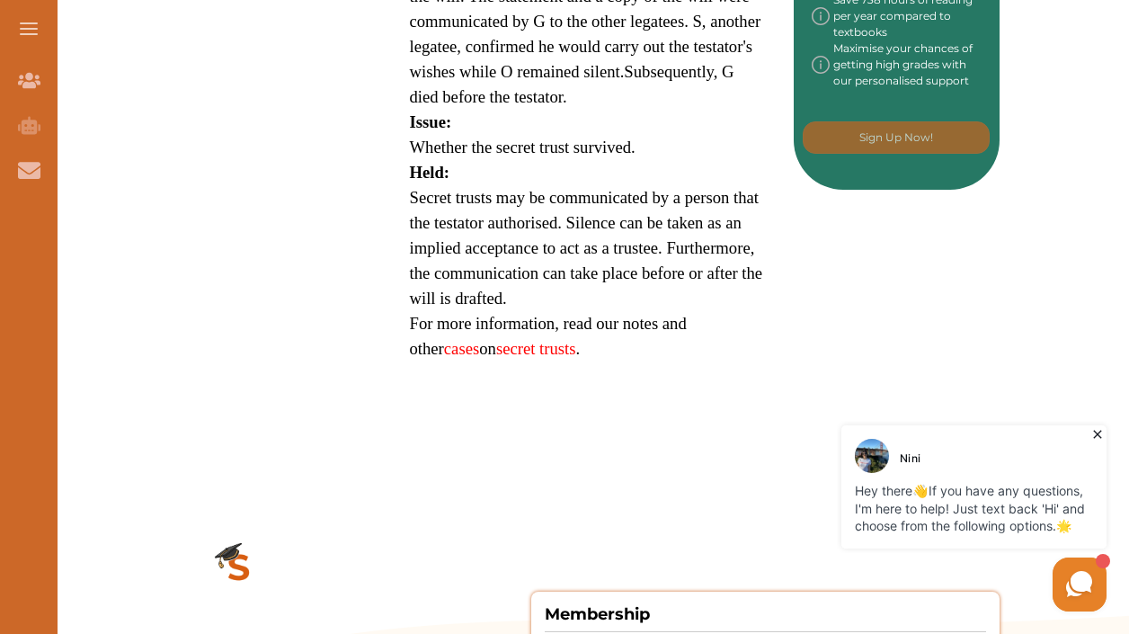
scroll to position [1097, 0]
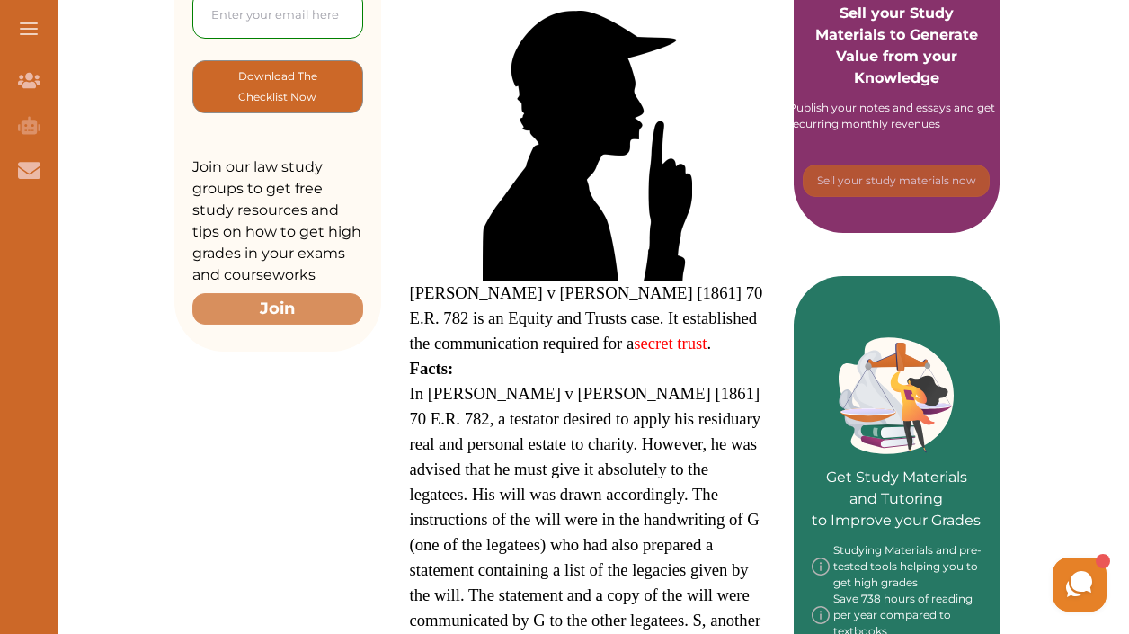
scroll to position [503, 0]
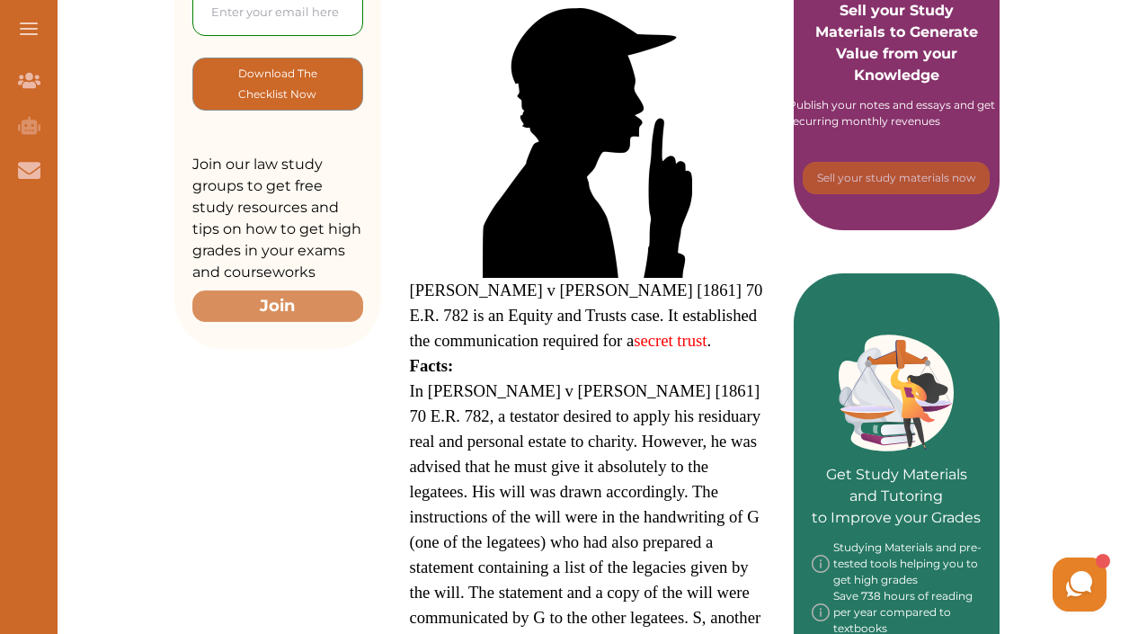
click at [669, 381] on span "In [PERSON_NAME] v [PERSON_NAME] [1861] 70 E.R. 782, a testator desired to appl…" at bounding box center [585, 529] width 351 height 296
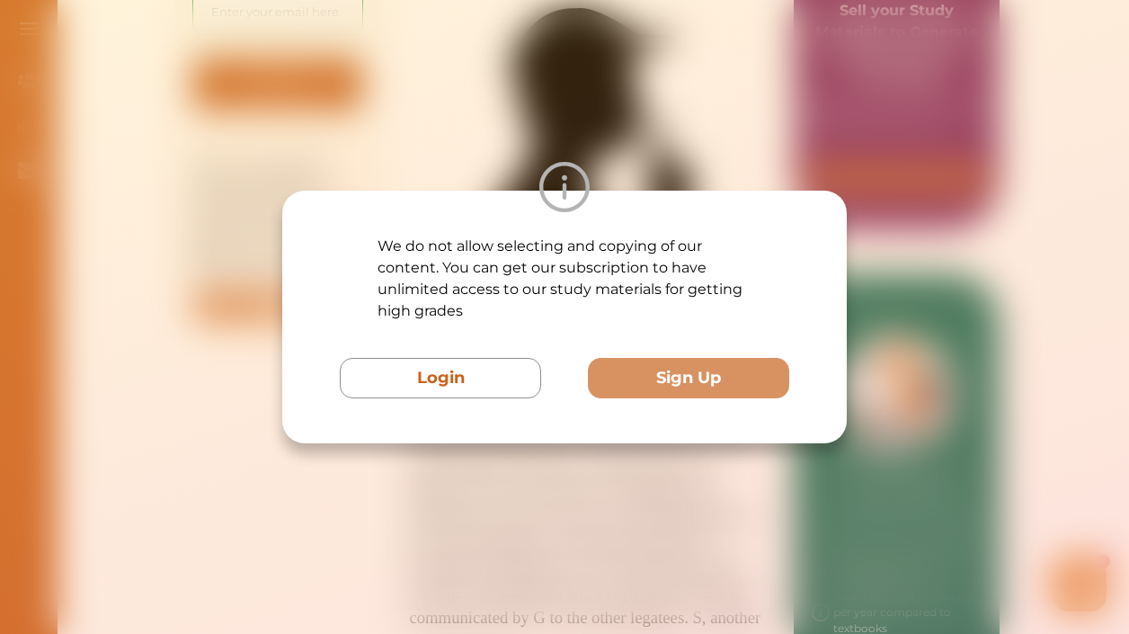
click at [936, 195] on div "We do not allow selecting and copying of our content. You can get our subscript…" at bounding box center [564, 317] width 1129 height 634
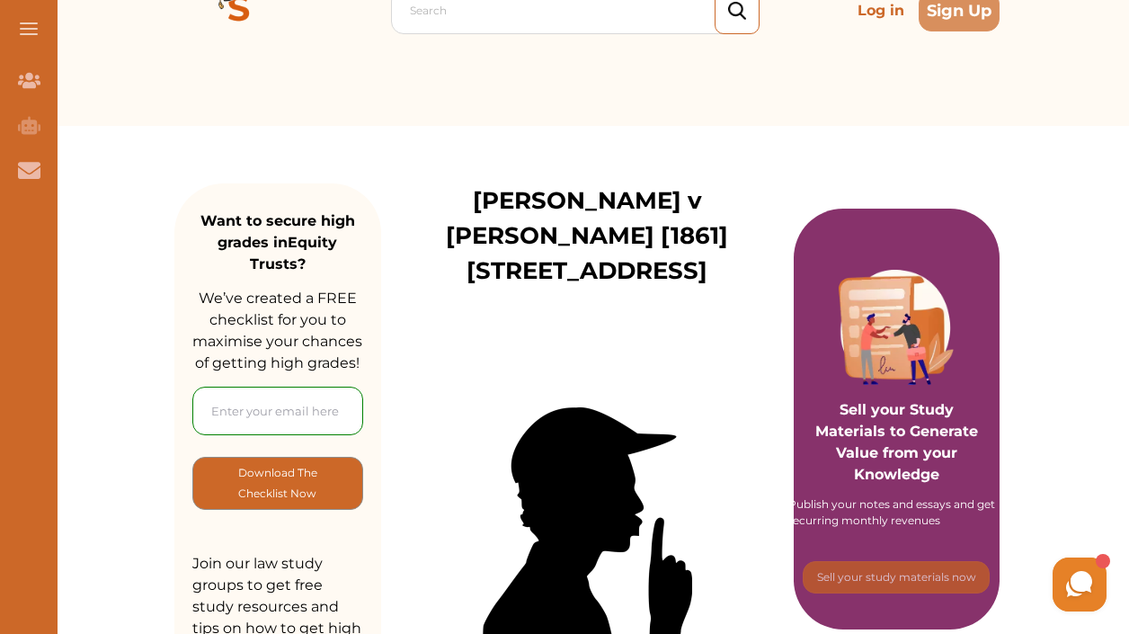
scroll to position [9, 0]
